Goal: Transaction & Acquisition: Purchase product/service

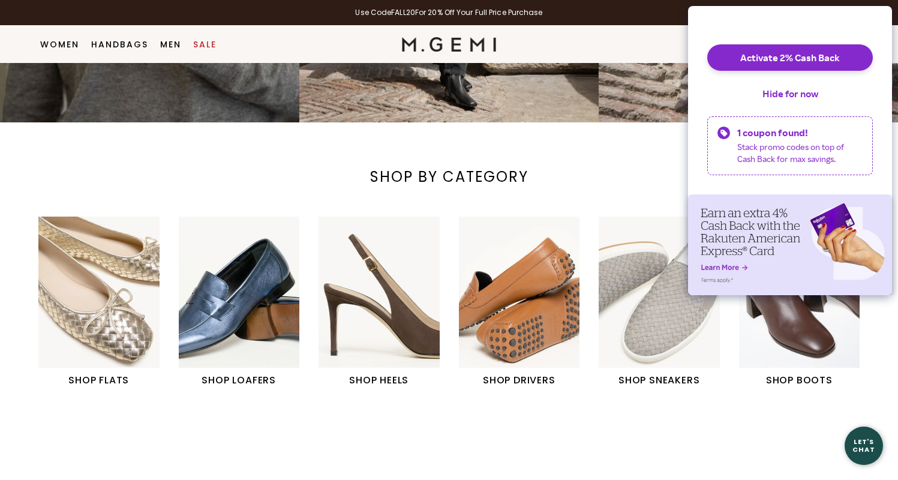
scroll to position [325, 0]
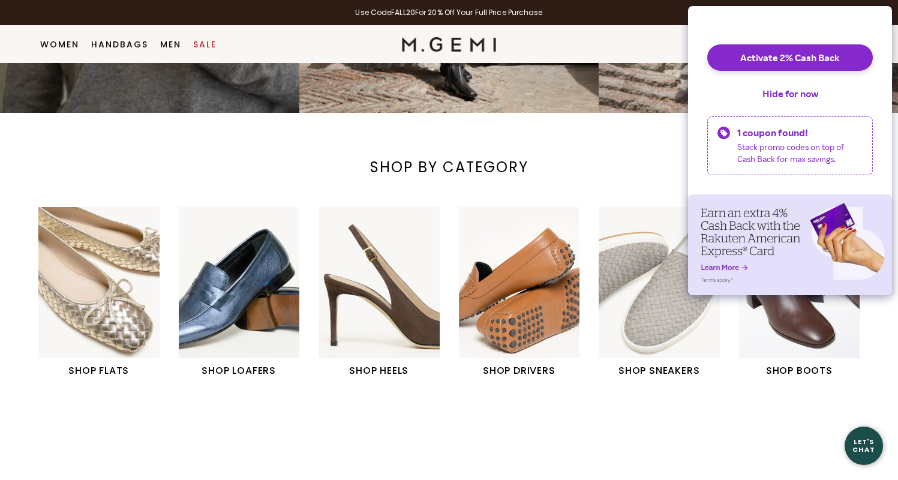
click at [103, 304] on img "1 / 6" at bounding box center [98, 282] width 121 height 151
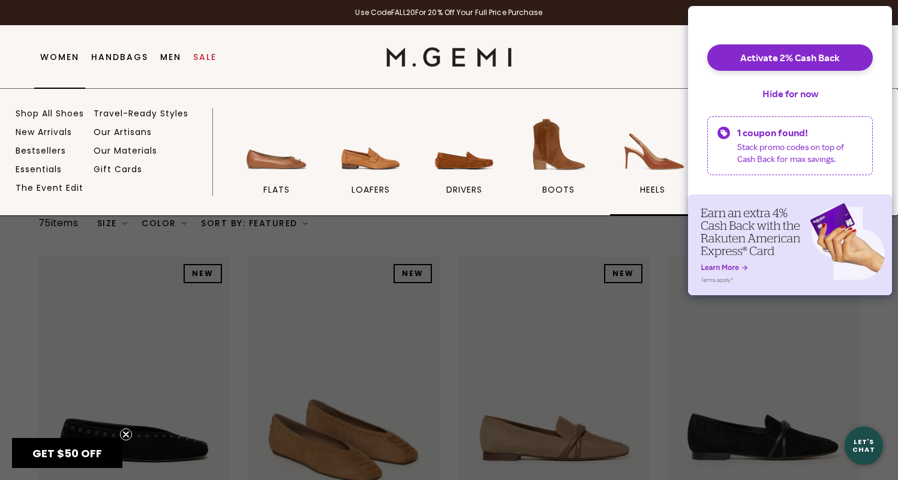
click at [651, 153] on img at bounding box center [652, 144] width 67 height 67
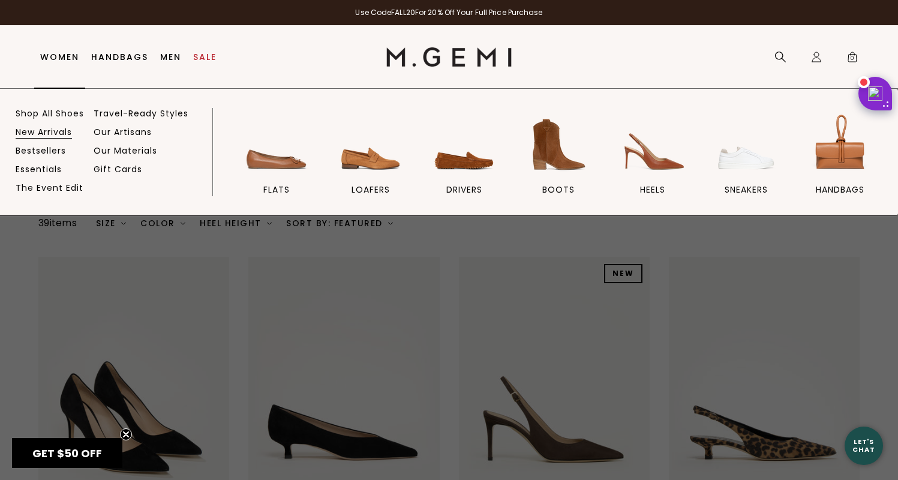
click at [41, 132] on link "New Arrivals" at bounding box center [44, 132] width 56 height 11
